Goal: Information Seeking & Learning: Find specific fact

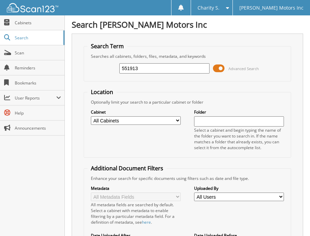
click at [133, 70] on input "551913" at bounding box center [164, 68] width 90 height 10
type input "556109"
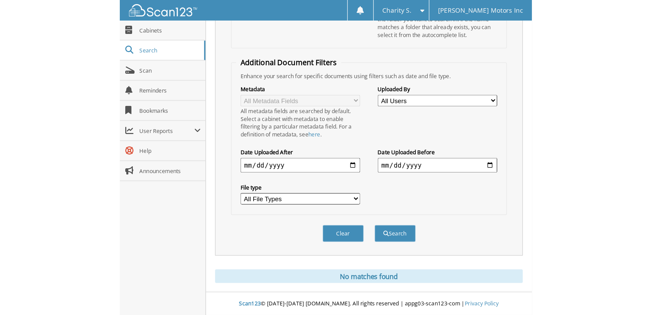
scroll to position [20, 0]
